Goal: Find specific page/section: Find specific page/section

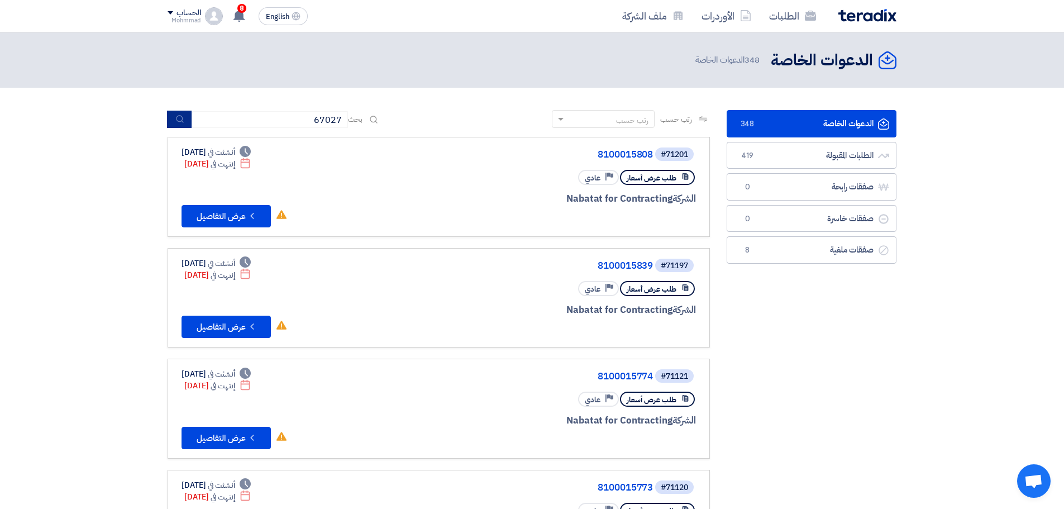
type input "67027"
click at [177, 118] on use "submit" at bounding box center [179, 119] width 7 height 7
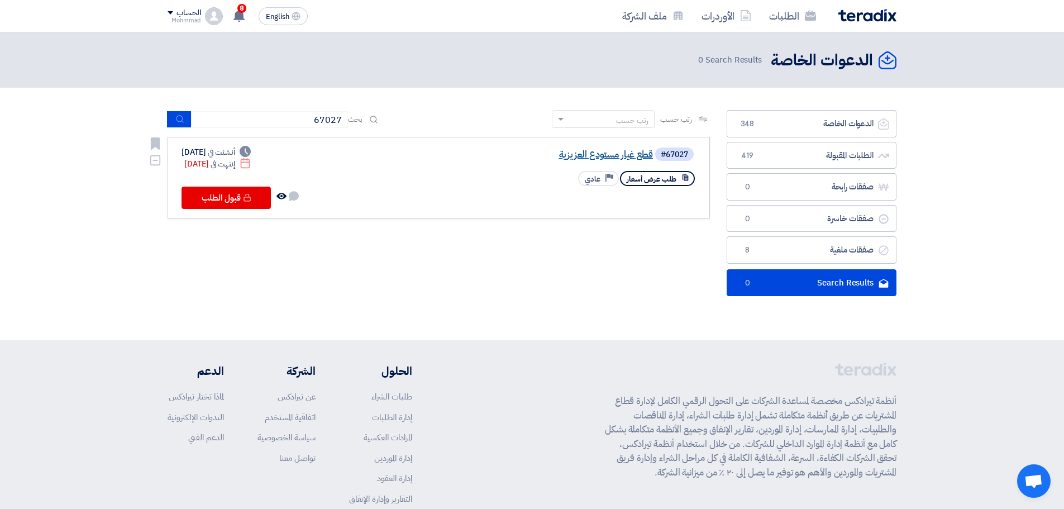
click at [595, 154] on link "قطع غيار مستودع العزيزية" at bounding box center [542, 155] width 224 height 10
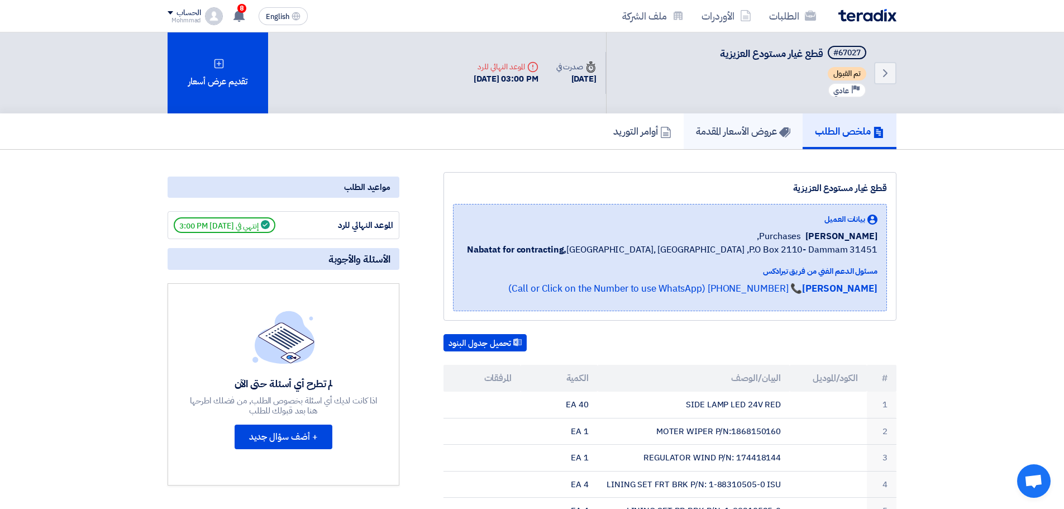
click at [726, 130] on h5 "عروض الأسعار المقدمة" at bounding box center [743, 131] width 94 height 13
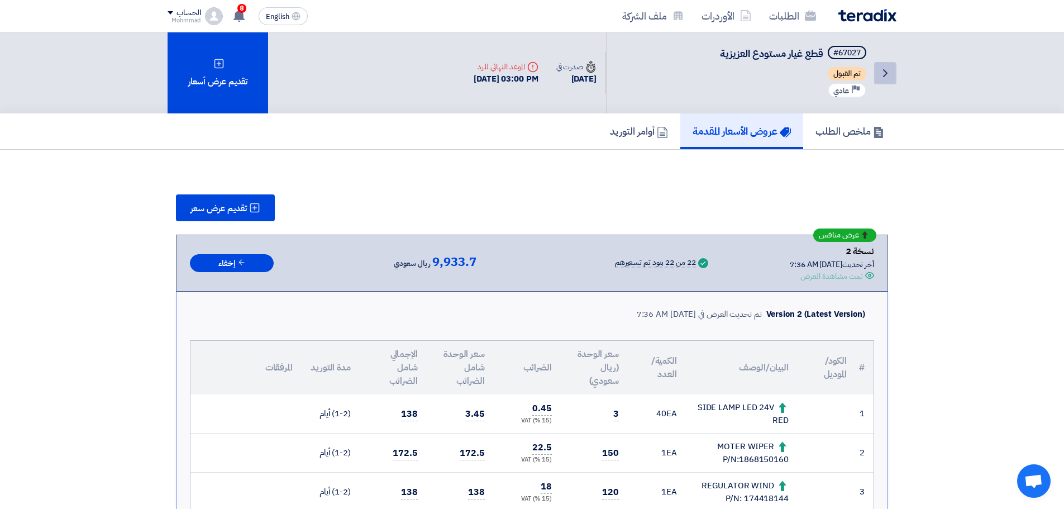
click at [884, 72] on icon "Back" at bounding box center [885, 72] width 13 height 13
